Goal: Task Accomplishment & Management: Use online tool/utility

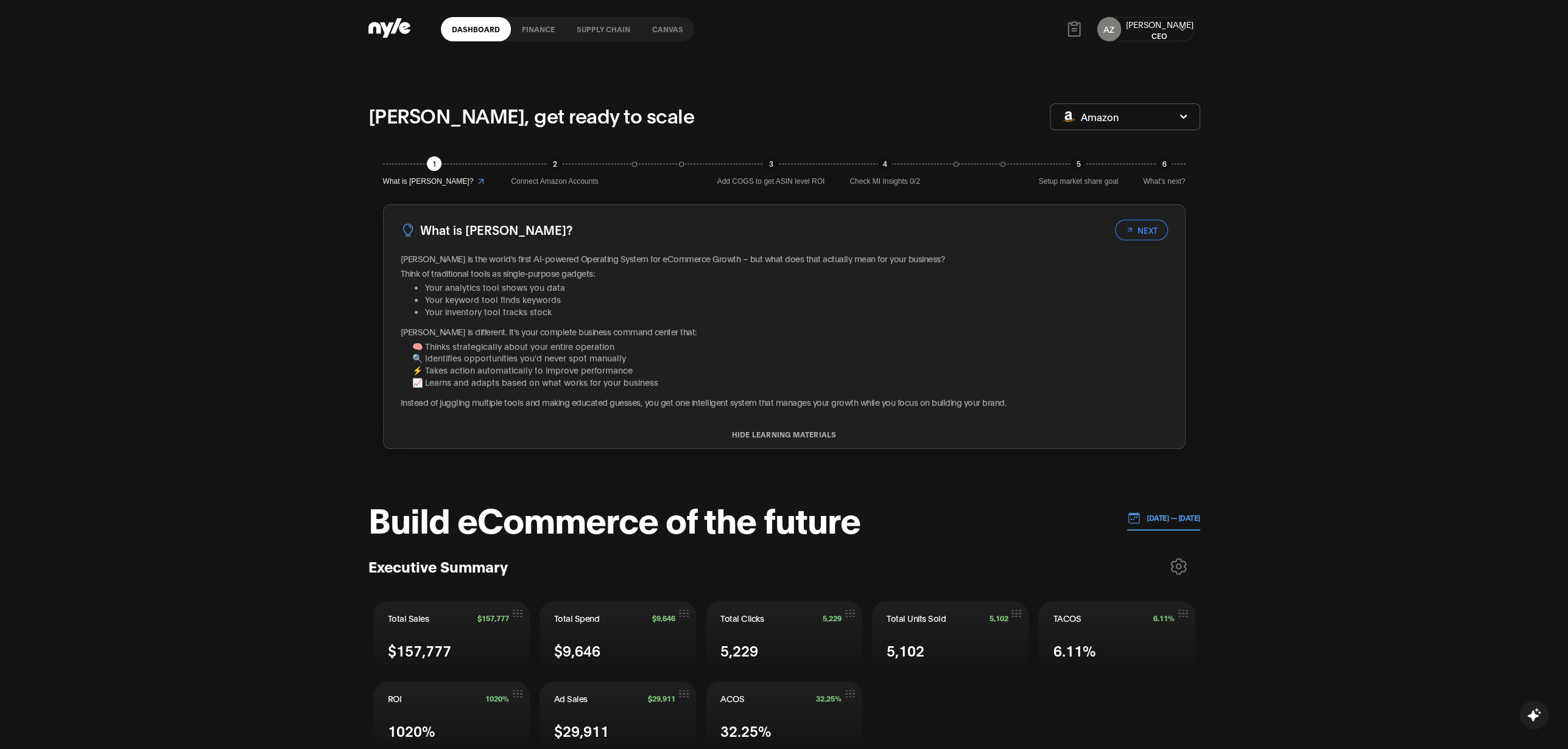
click at [1196, 37] on div "AZ Aleksei CEO" at bounding box center [1145, 29] width 110 height 37
click at [1180, 30] on icon at bounding box center [1182, 30] width 8 height 8
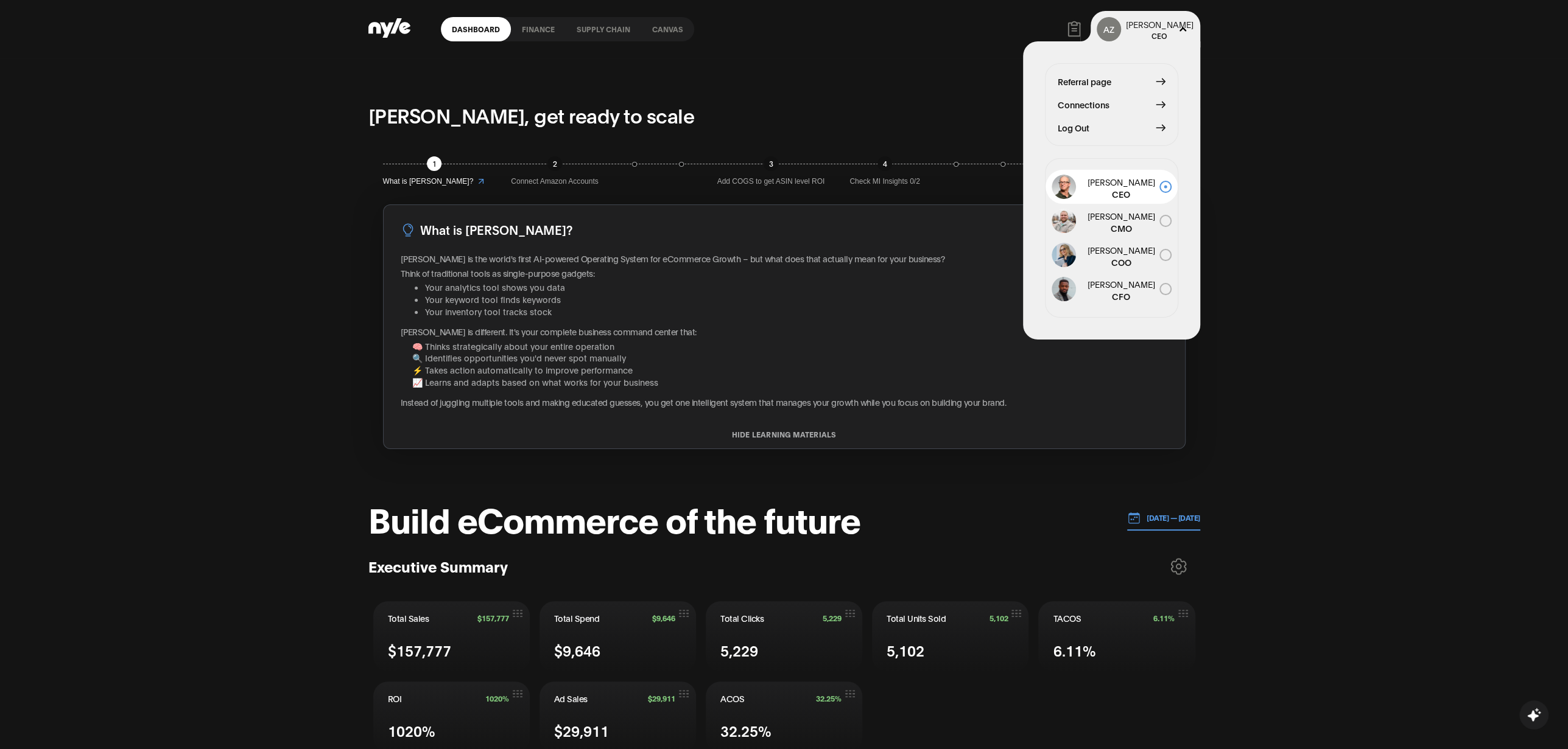
click at [1091, 102] on span "Connections" at bounding box center [1083, 105] width 52 height 13
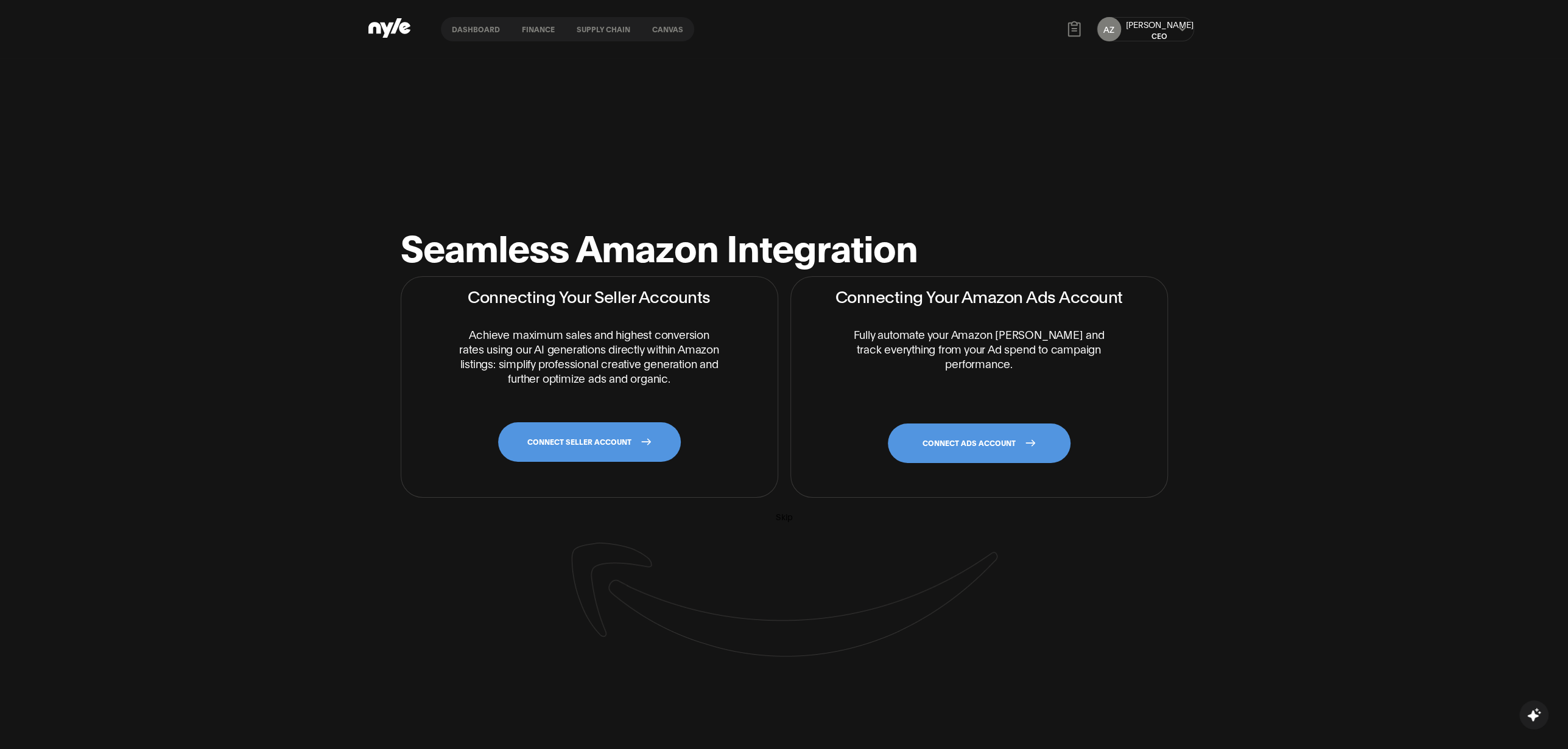
click at [968, 440] on link "CONNECT ADS ACCOUNT" at bounding box center [979, 443] width 183 height 40
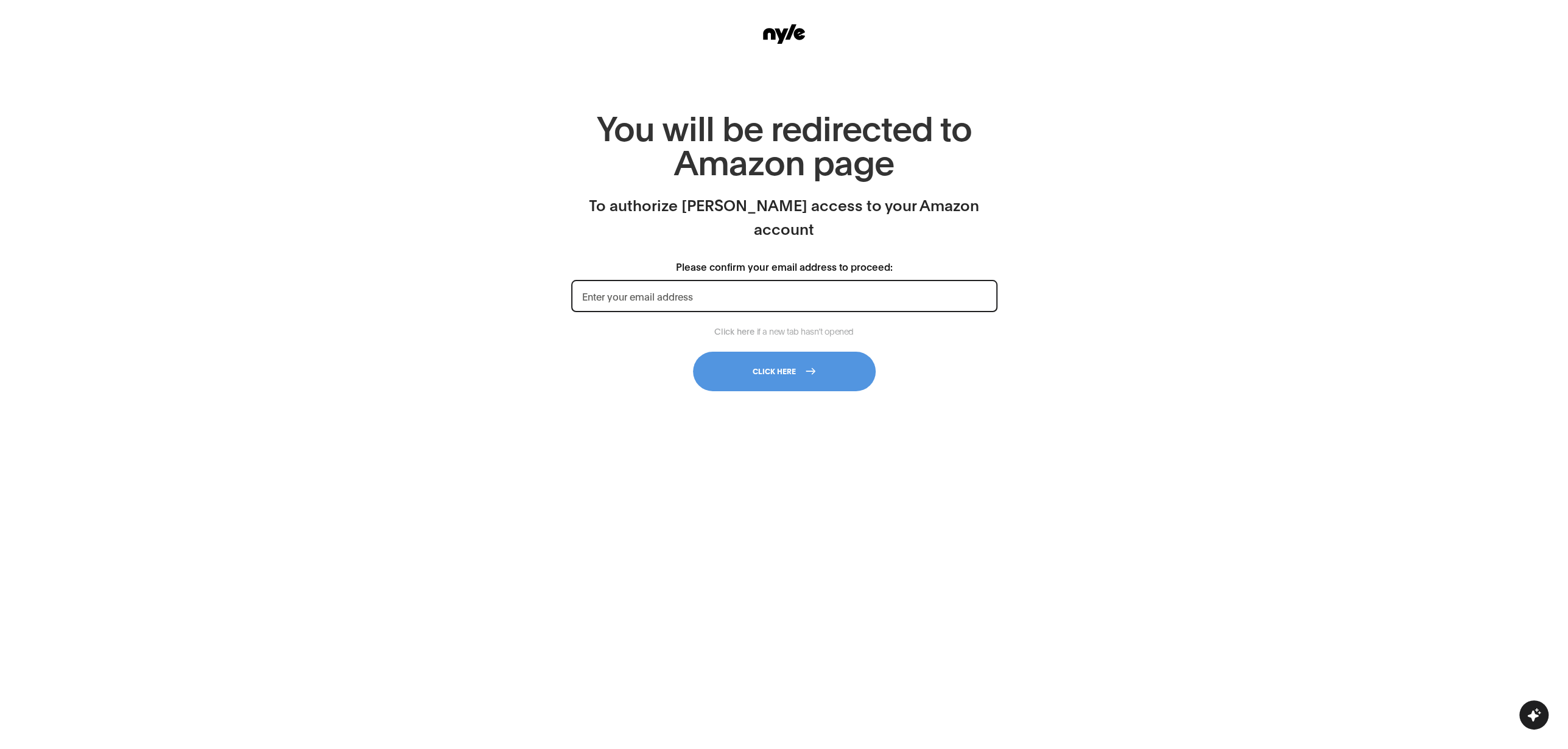
click at [770, 280] on input "Please confirm your email address to proceed:" at bounding box center [784, 295] width 426 height 32
click at [754, 353] on button "Click here" at bounding box center [784, 371] width 183 height 40
click at [669, 280] on input "Please confirm your email address to proceed:" at bounding box center [784, 295] width 426 height 32
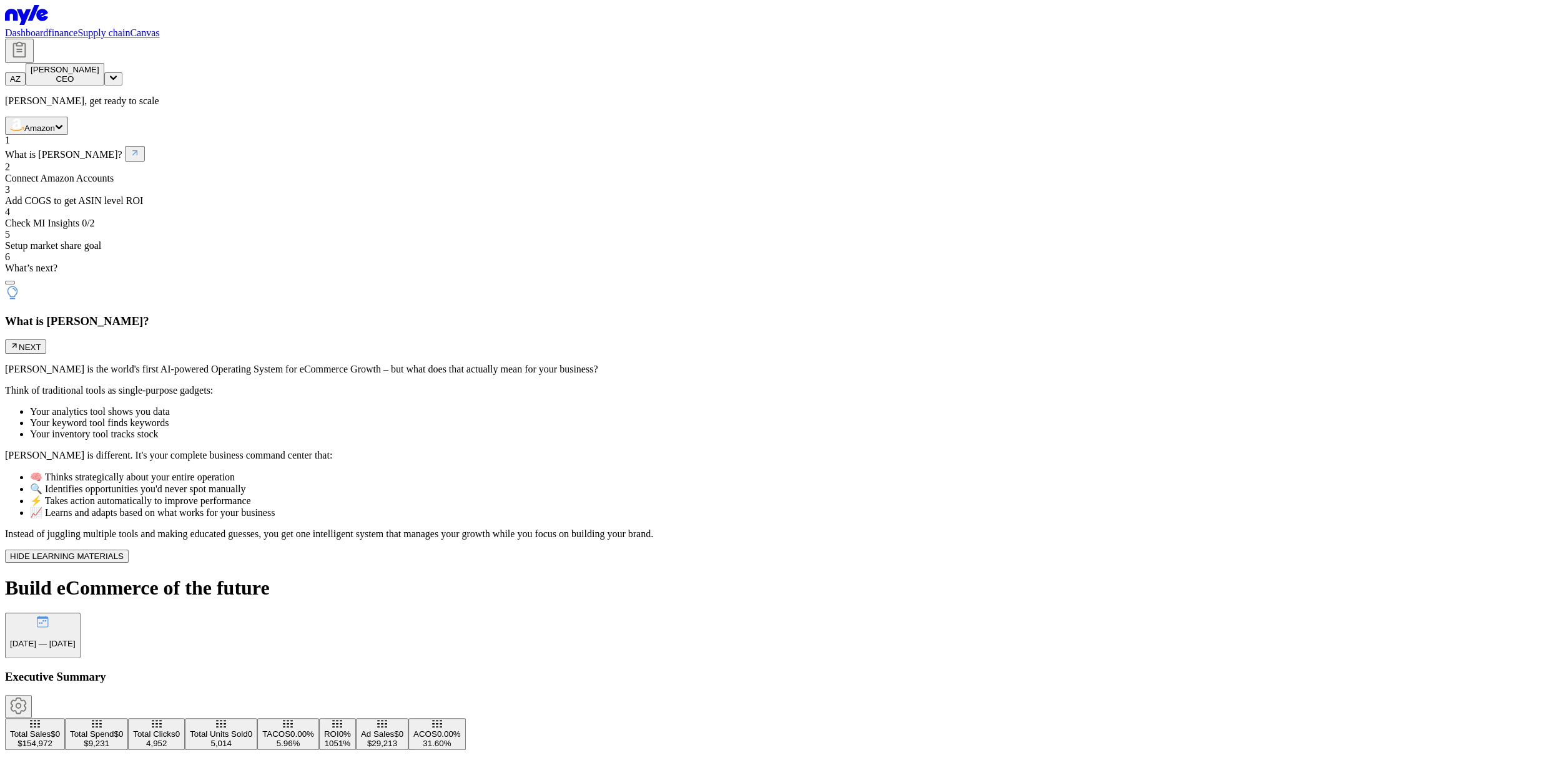
click at [118, 74] on icon at bounding box center [113, 78] width 8 height 8
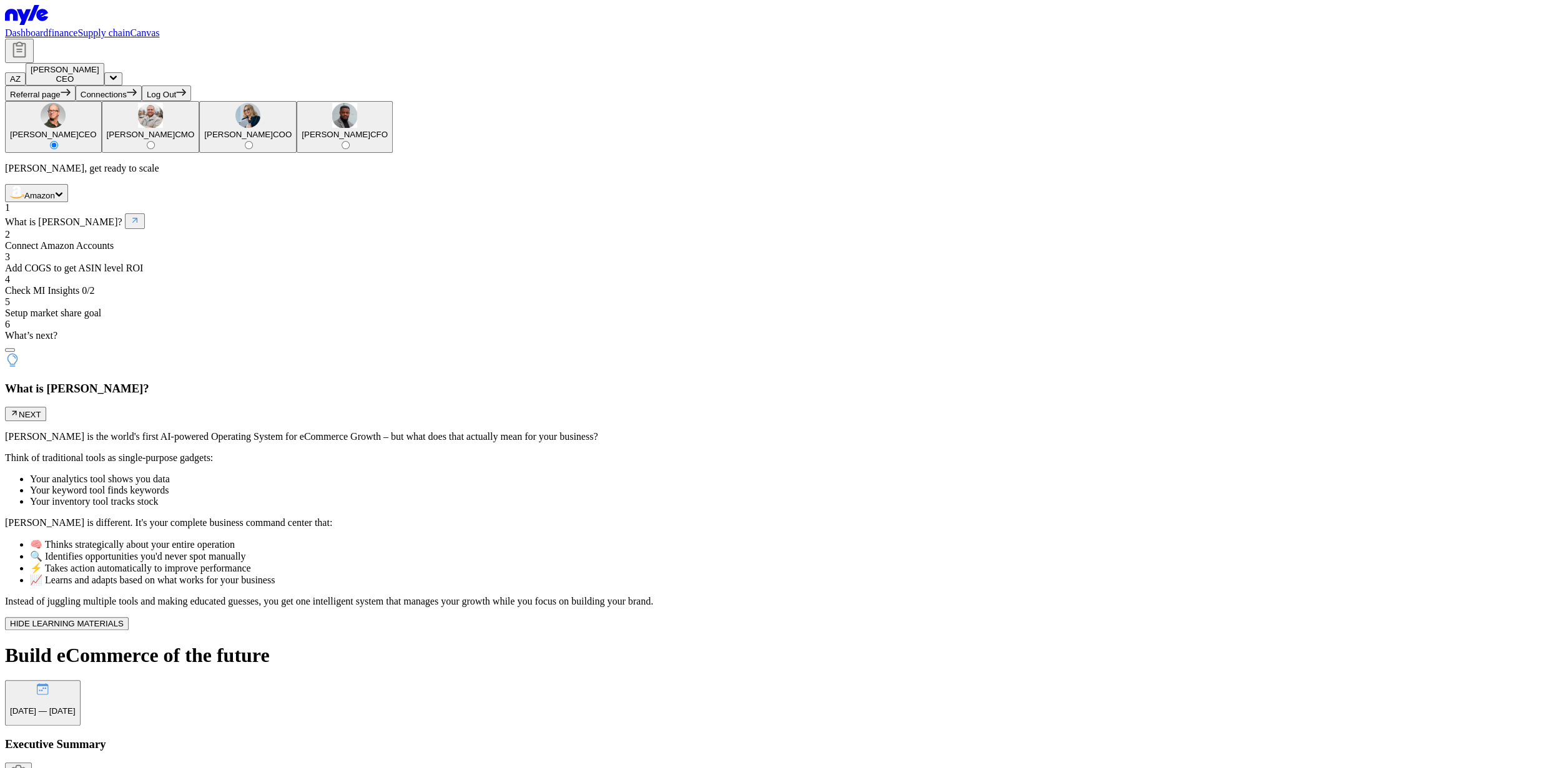
click at [127, 99] on span "Connections" at bounding box center [103, 94] width 46 height 9
